Goal: Task Accomplishment & Management: Use online tool/utility

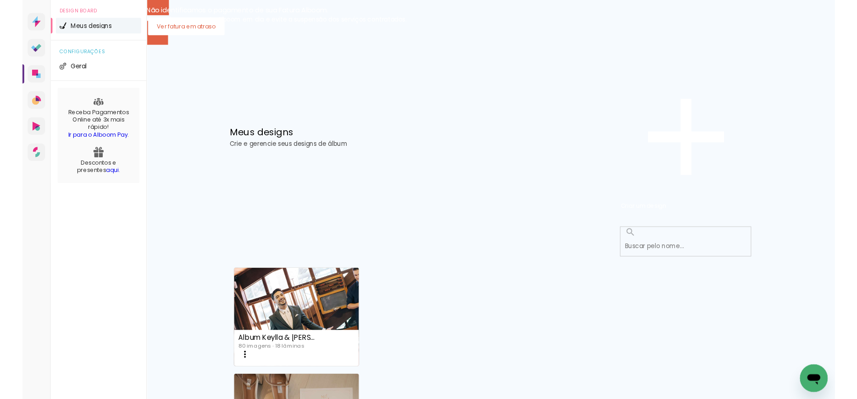
scroll to position [63, 0]
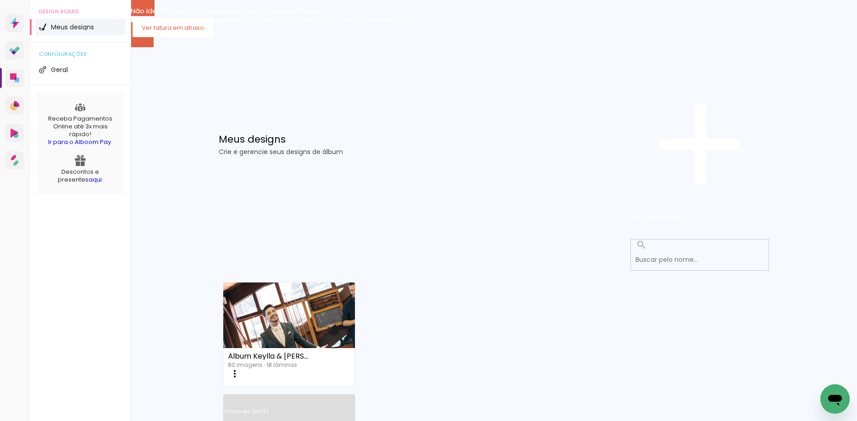
click at [355, 398] on link "Criado em [DATE]" at bounding box center [289, 424] width 132 height 52
